Goal: Information Seeking & Learning: Learn about a topic

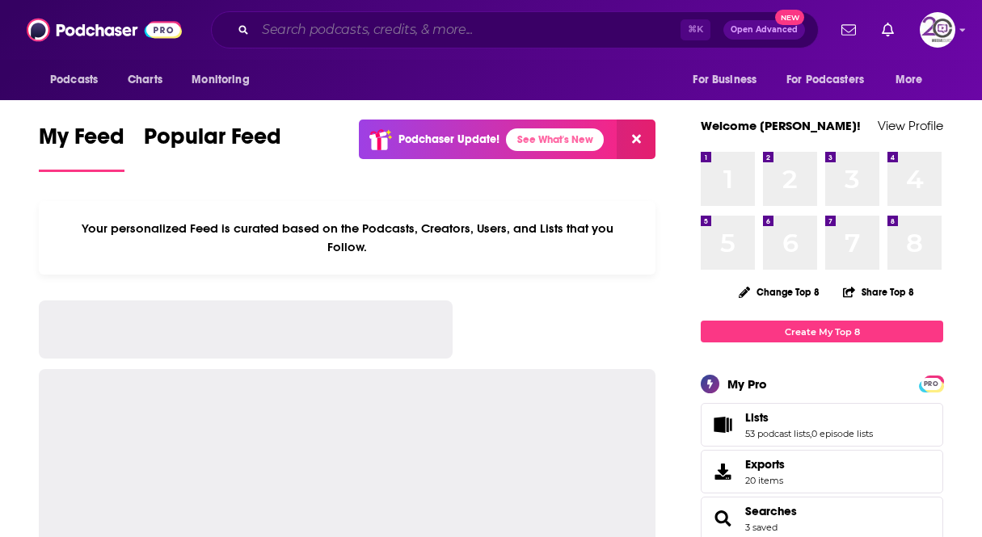
click at [483, 32] on input "Search podcasts, credits, & more..." at bounding box center [467, 30] width 425 height 26
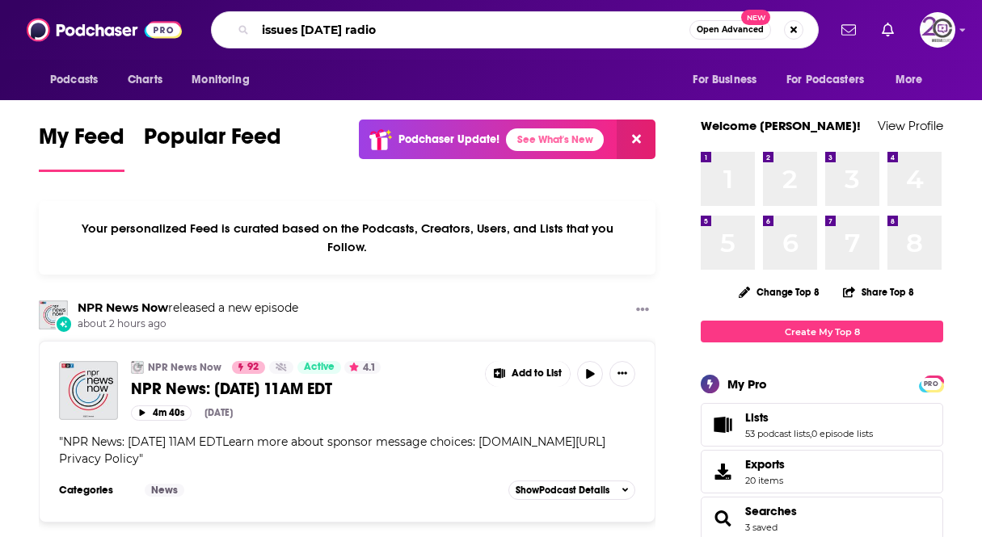
type input "issues [DATE] radio"
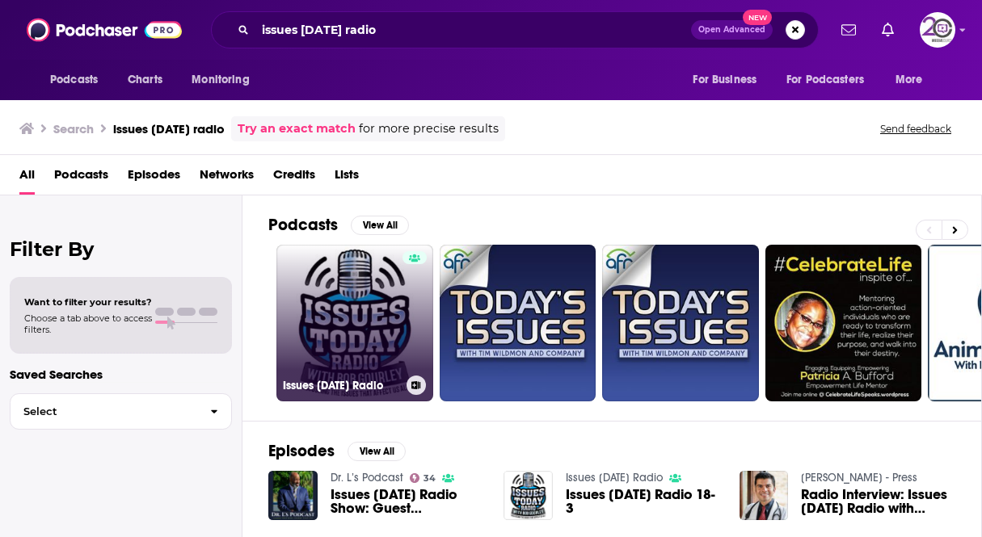
click at [371, 319] on link "Issues [DATE] Radio" at bounding box center [354, 323] width 157 height 157
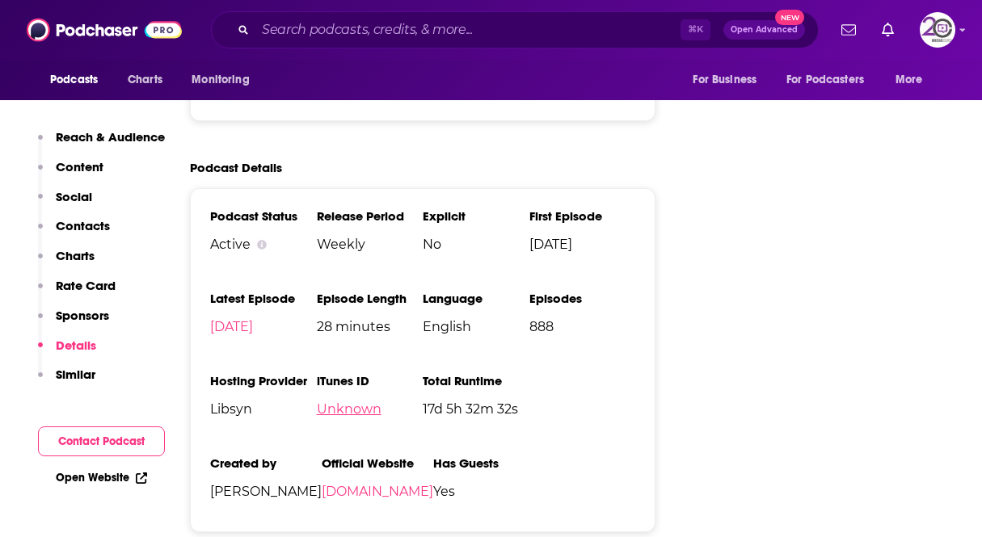
scroll to position [1945, 0]
